Goal: Use online tool/utility: Utilize a website feature to perform a specific function

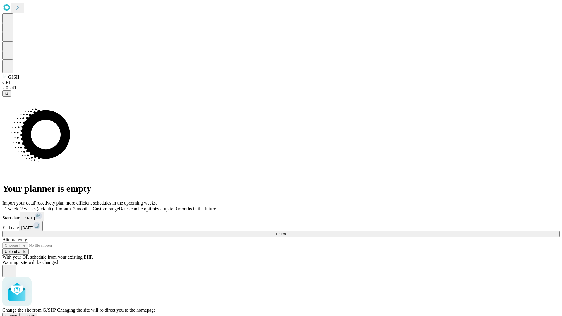
click at [35, 314] on span "Confirm" at bounding box center [29, 316] width 14 height 4
click at [18, 206] on label "1 week" at bounding box center [10, 208] width 16 height 5
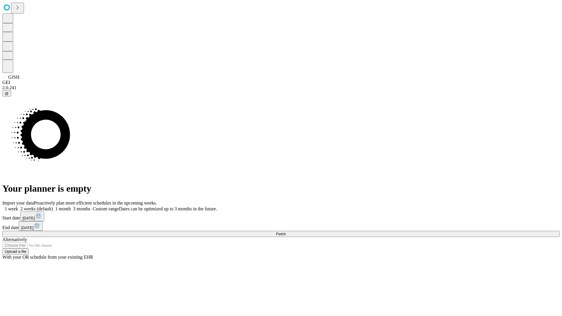
click at [286, 232] on span "Fetch" at bounding box center [281, 234] width 10 height 4
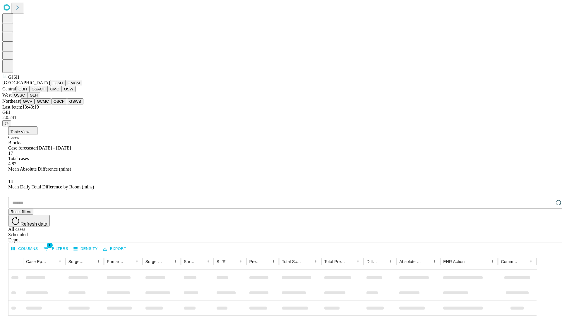
click at [65, 86] on button "GMCM" at bounding box center [73, 83] width 17 height 6
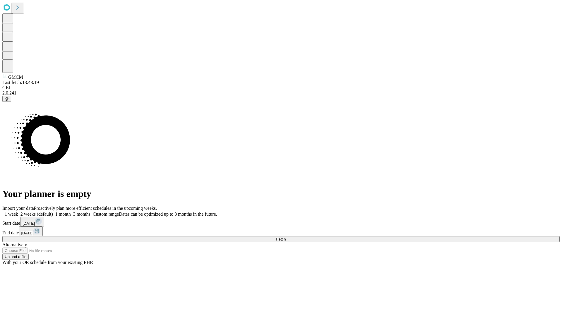
click at [18, 212] on label "1 week" at bounding box center [10, 214] width 16 height 5
click at [286, 237] on span "Fetch" at bounding box center [281, 239] width 10 height 4
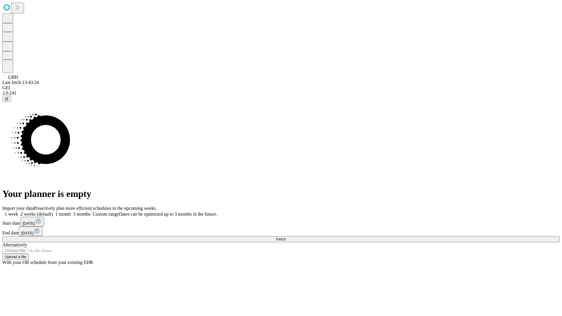
click at [18, 212] on label "1 week" at bounding box center [10, 214] width 16 height 5
click at [286, 237] on span "Fetch" at bounding box center [281, 239] width 10 height 4
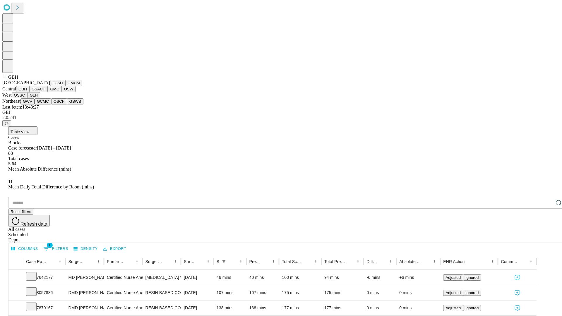
click at [45, 92] on button "GSACH" at bounding box center [38, 89] width 18 height 6
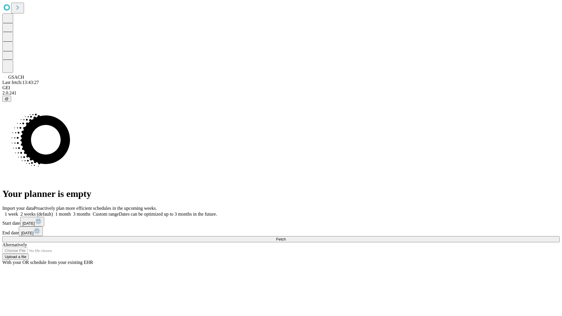
click at [18, 212] on label "1 week" at bounding box center [10, 214] width 16 height 5
click at [286, 237] on span "Fetch" at bounding box center [281, 239] width 10 height 4
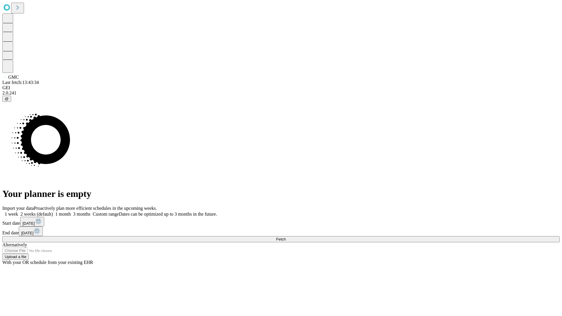
click at [18, 212] on label "1 week" at bounding box center [10, 214] width 16 height 5
click at [286, 237] on span "Fetch" at bounding box center [281, 239] width 10 height 4
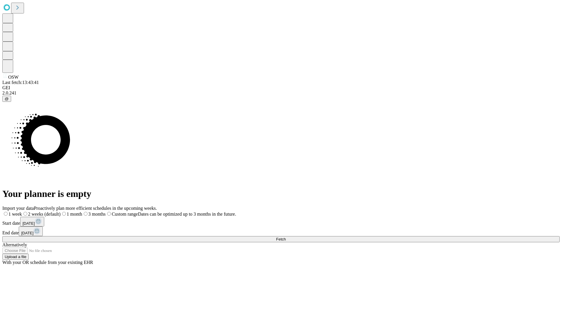
click at [286, 237] on span "Fetch" at bounding box center [281, 239] width 10 height 4
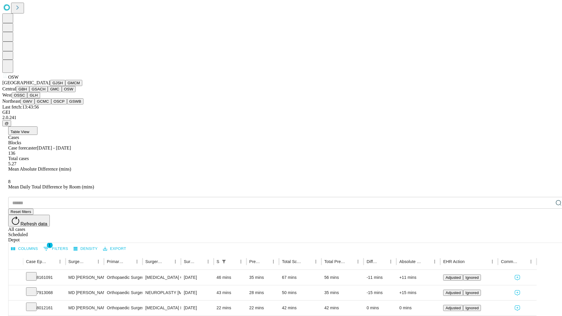
click at [28, 98] on button "OSSC" at bounding box center [20, 95] width 16 height 6
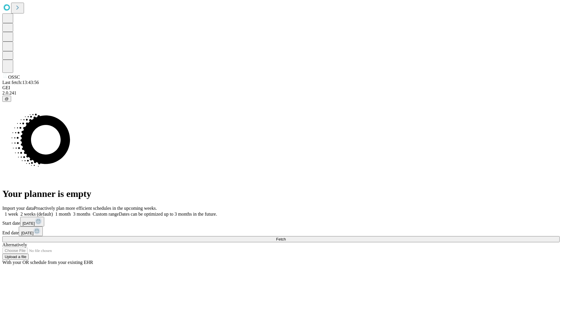
click at [286, 237] on span "Fetch" at bounding box center [281, 239] width 10 height 4
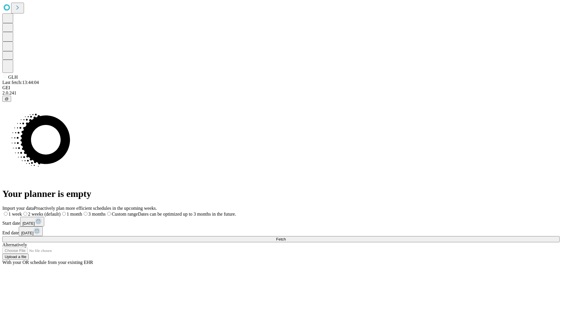
click at [22, 212] on label "1 week" at bounding box center [12, 214] width 20 height 5
click at [286, 237] on span "Fetch" at bounding box center [281, 239] width 10 height 4
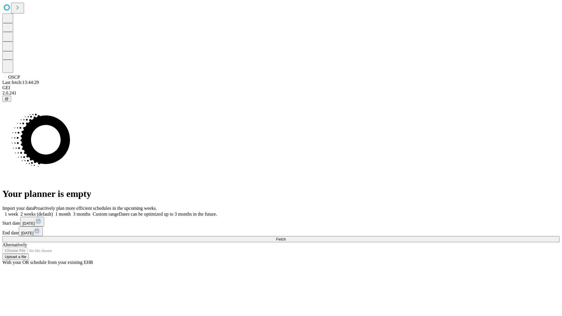
click at [18, 212] on label "1 week" at bounding box center [10, 214] width 16 height 5
click at [286, 237] on span "Fetch" at bounding box center [281, 239] width 10 height 4
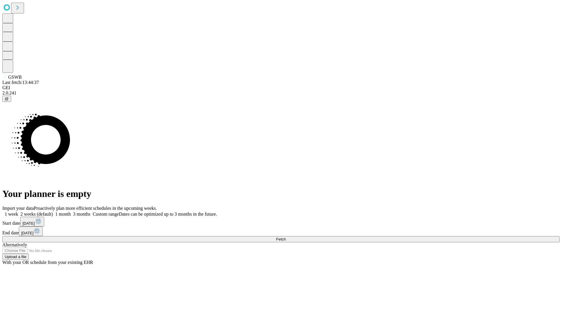
click at [18, 212] on label "1 week" at bounding box center [10, 214] width 16 height 5
click at [286, 237] on span "Fetch" at bounding box center [281, 239] width 10 height 4
